Goal: Find specific page/section: Find specific page/section

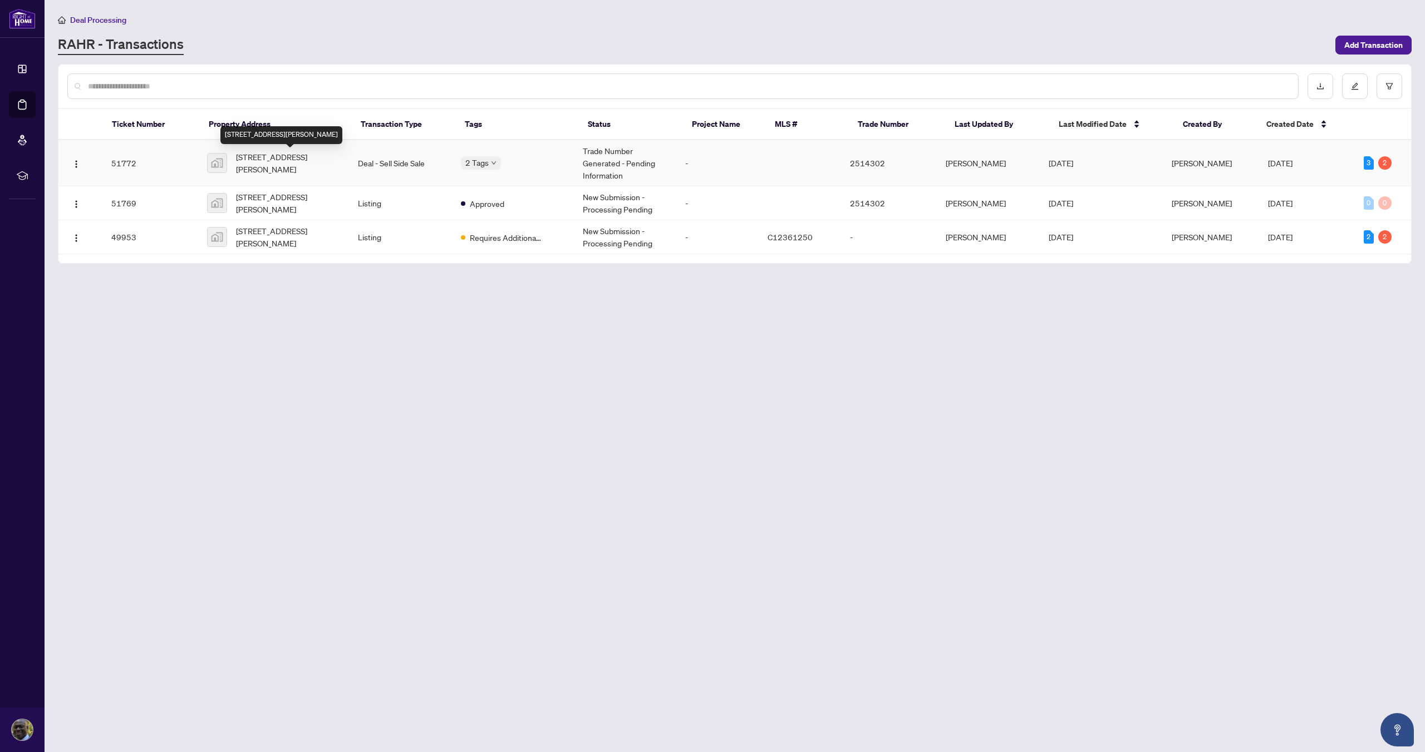
click at [260, 164] on span "[STREET_ADDRESS][PERSON_NAME]" at bounding box center [288, 163] width 104 height 24
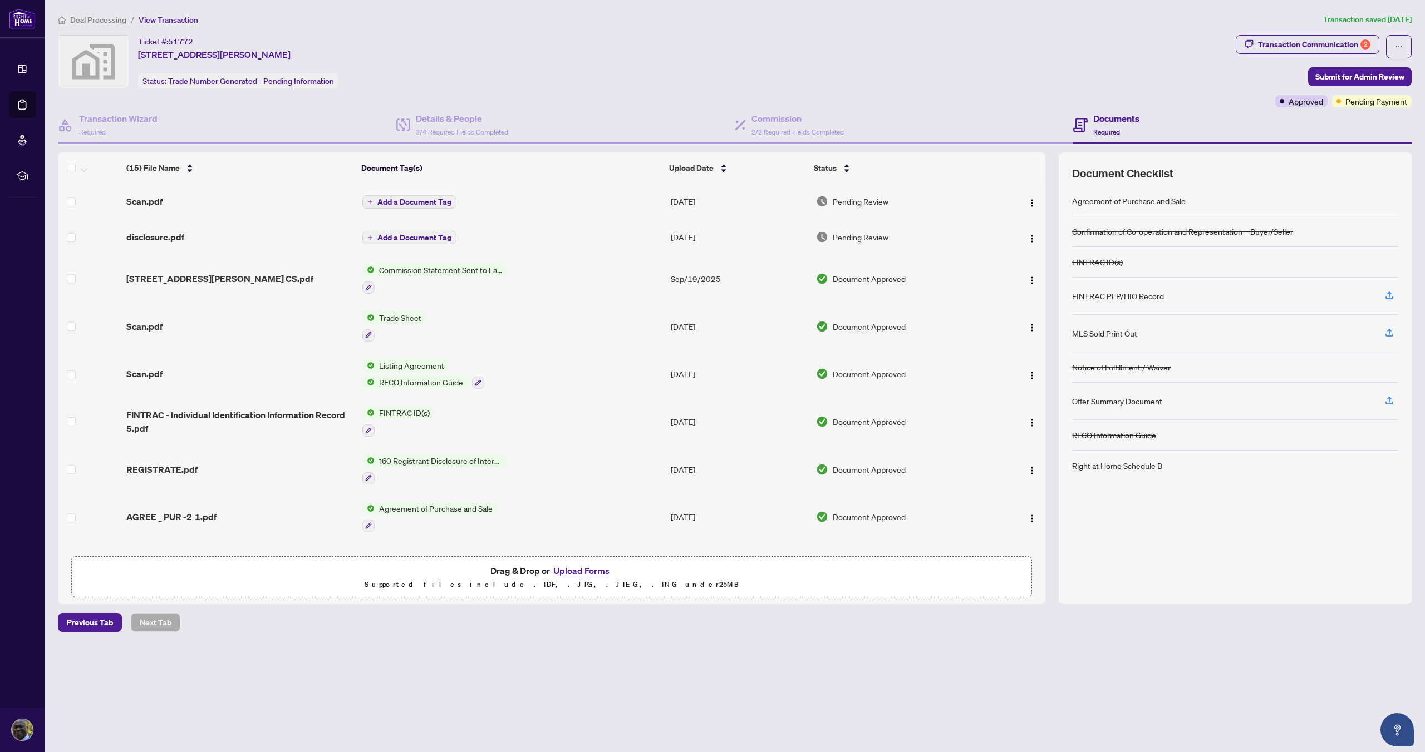
scroll to position [296, 0]
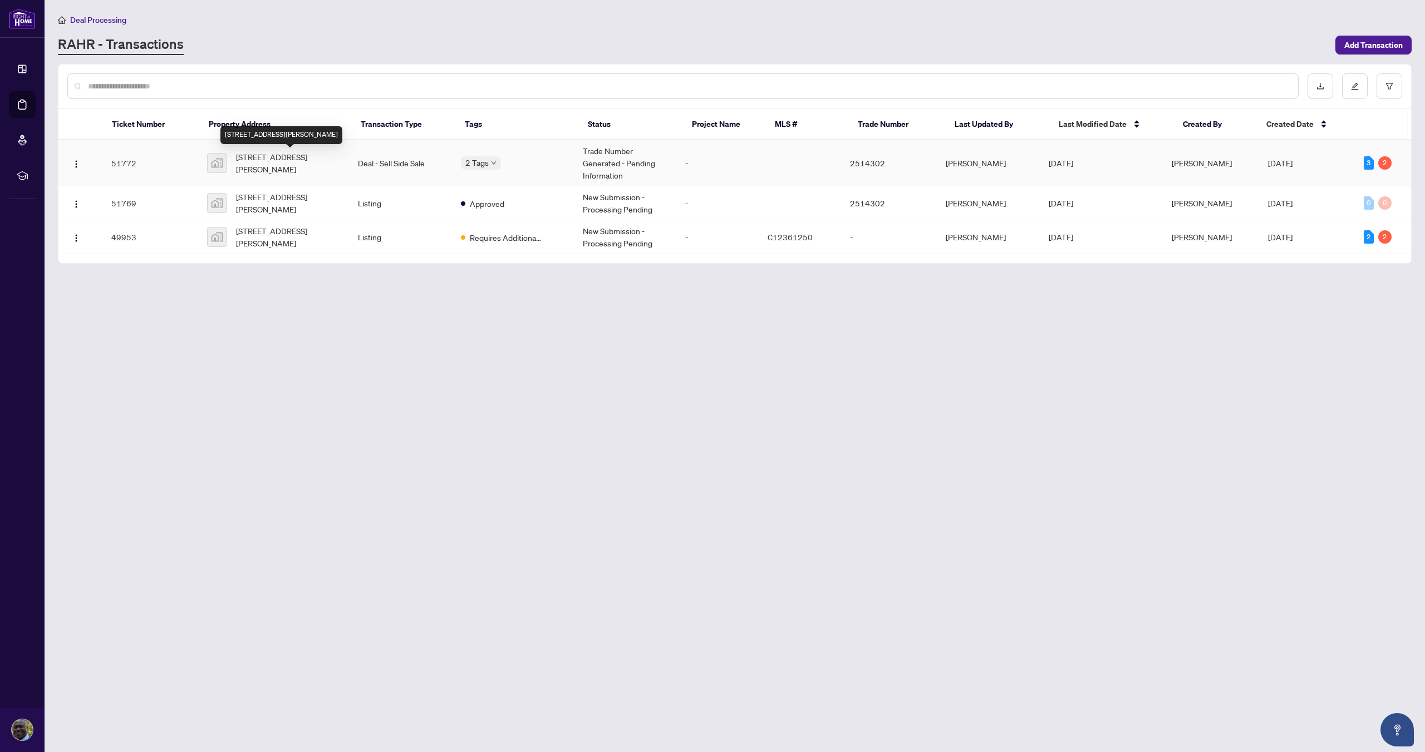
click at [262, 162] on span "[STREET_ADDRESS][PERSON_NAME]" at bounding box center [288, 163] width 104 height 24
click at [292, 207] on span "[STREET_ADDRESS][PERSON_NAME]" at bounding box center [288, 203] width 104 height 24
